Goal: Use online tool/utility: Use online tool/utility

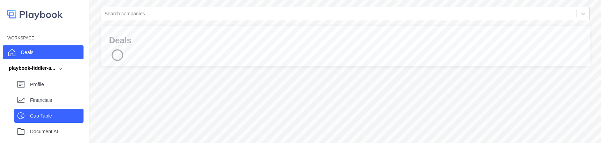
scroll to position [129, 0]
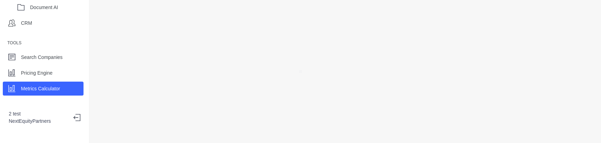
click at [45, 86] on p "Metrics Calculator" at bounding box center [40, 88] width 39 height 7
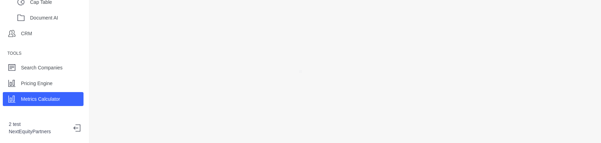
scroll to position [129, 0]
